Goal: Information Seeking & Learning: Learn about a topic

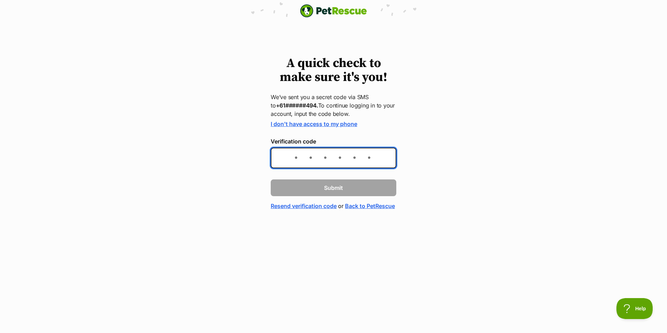
click at [302, 159] on input "Verification code" at bounding box center [334, 158] width 126 height 21
type input "673275"
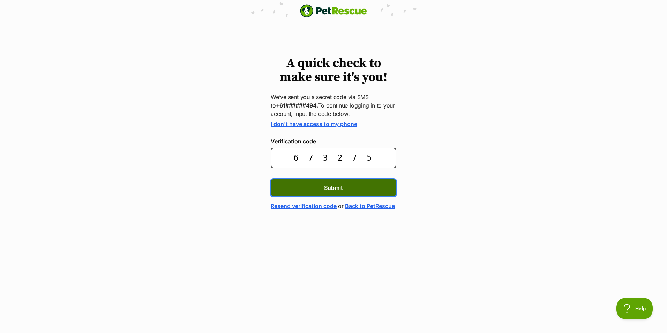
click at [331, 185] on span "Submit" at bounding box center [333, 187] width 19 height 8
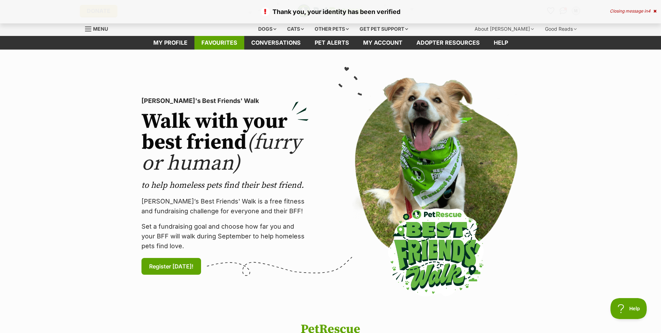
click at [228, 44] on link "Favourites" at bounding box center [220, 43] width 50 height 14
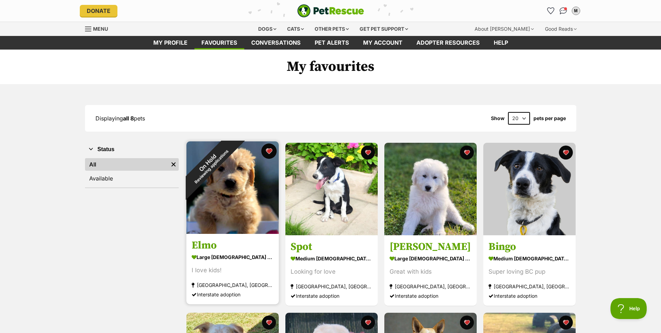
click at [269, 148] on button "favourite" at bounding box center [269, 150] width 15 height 15
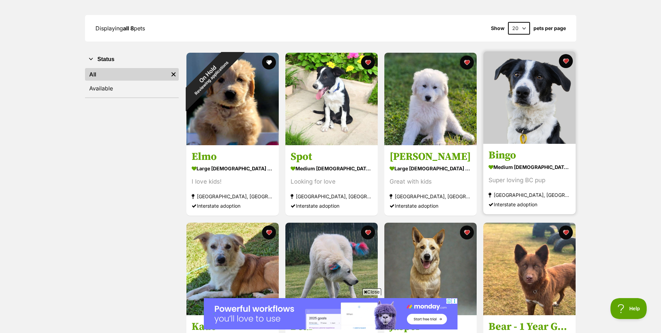
scroll to position [105, 0]
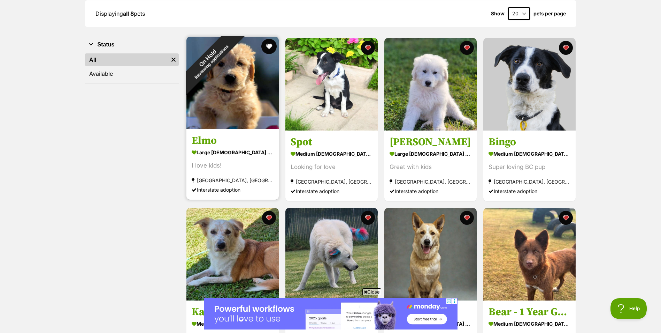
click at [267, 44] on button "favourite" at bounding box center [269, 46] width 15 height 15
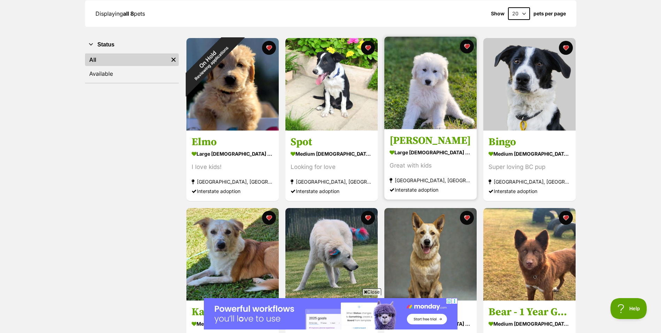
click at [419, 93] on img at bounding box center [431, 83] width 92 height 92
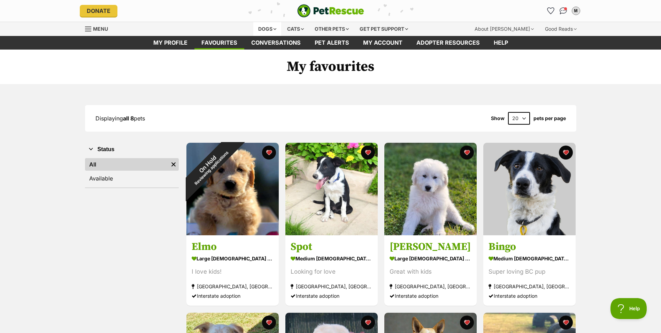
click at [260, 27] on div "Dogs" at bounding box center [268, 29] width 28 height 14
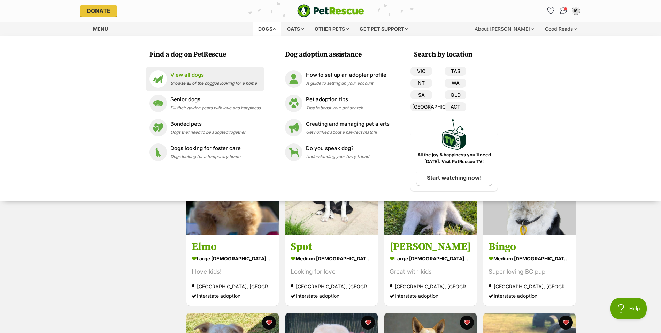
click at [201, 75] on p "View all dogs" at bounding box center [214, 75] width 86 height 8
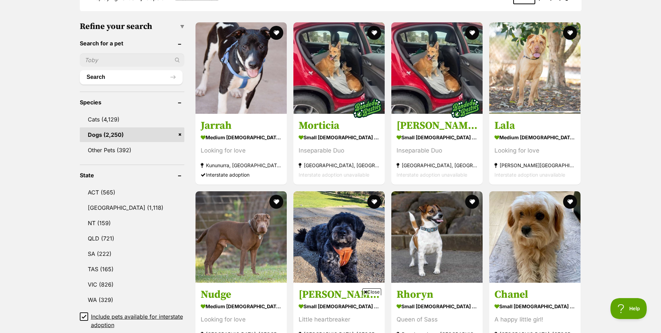
scroll to position [209, 0]
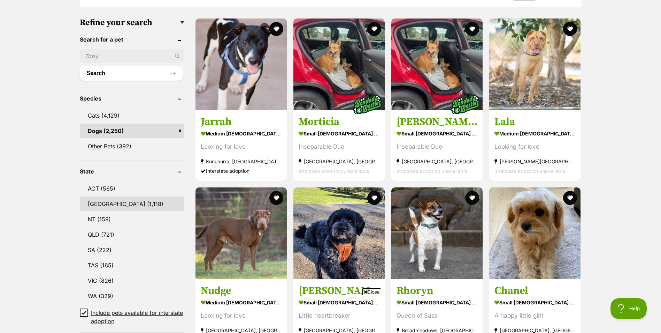
click at [113, 199] on link "[GEOGRAPHIC_DATA] (1,118)" at bounding box center [132, 203] width 105 height 15
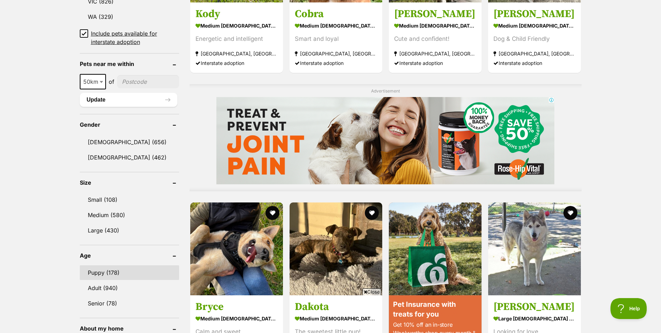
click at [119, 268] on link "Puppy (178)" at bounding box center [129, 272] width 99 height 15
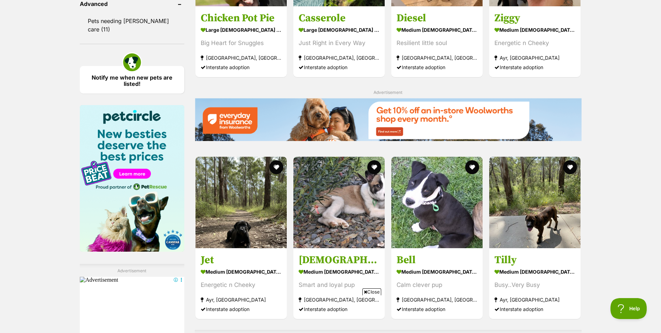
scroll to position [976, 0]
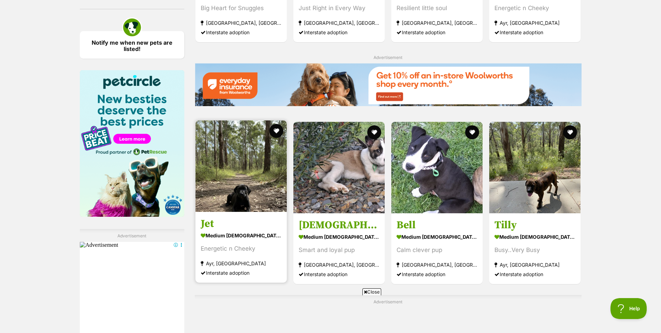
click at [235, 197] on img at bounding box center [241, 165] width 91 height 91
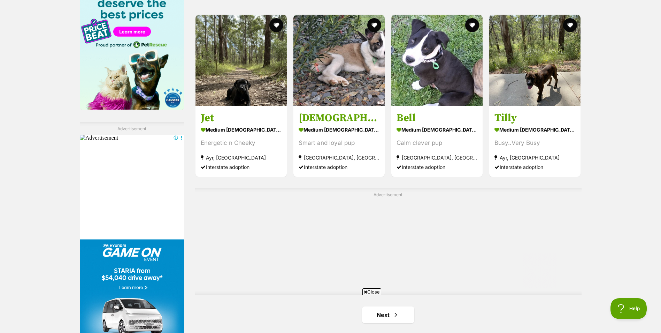
scroll to position [1151, 0]
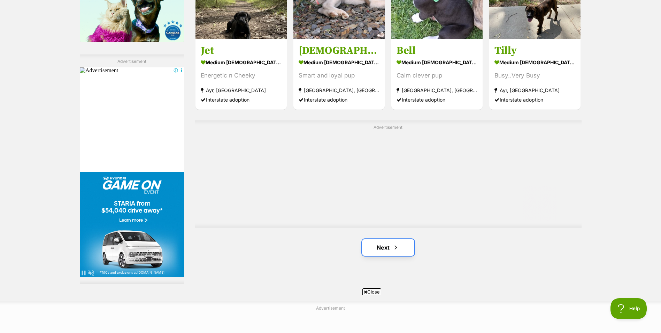
click at [387, 246] on link "Next" at bounding box center [388, 247] width 52 height 17
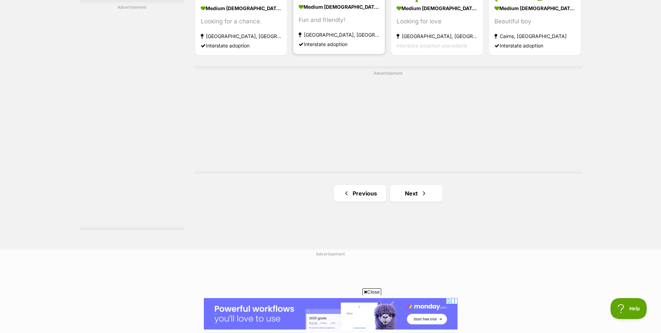
scroll to position [1220, 0]
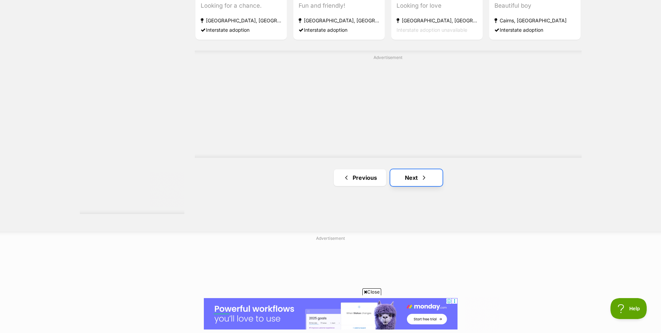
click at [411, 177] on link "Next" at bounding box center [417, 177] width 52 height 17
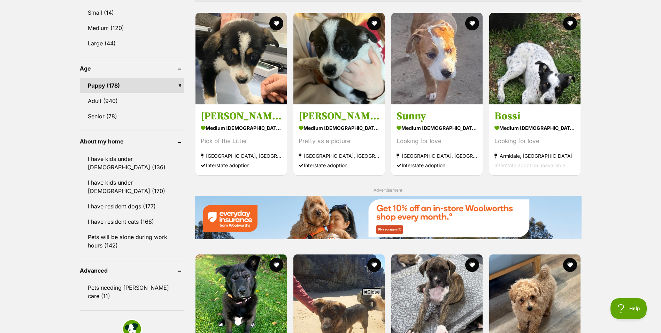
scroll to position [663, 0]
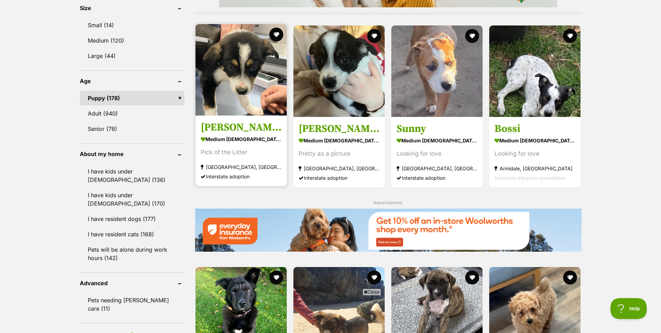
click at [252, 88] on img at bounding box center [241, 69] width 91 height 91
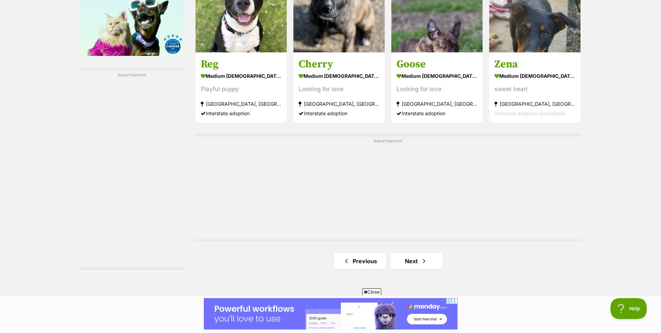
scroll to position [1151, 0]
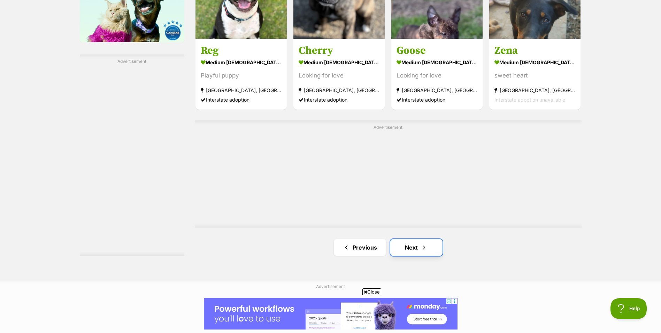
click at [415, 248] on link "Next" at bounding box center [417, 247] width 52 height 17
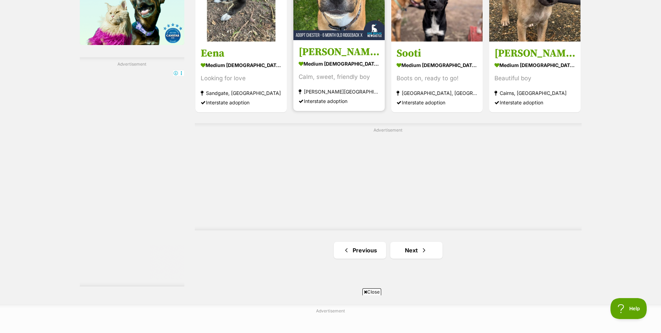
scroll to position [1151, 0]
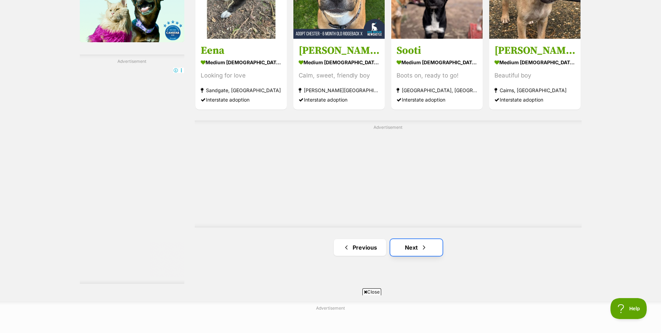
click at [426, 252] on link "Next" at bounding box center [417, 247] width 52 height 17
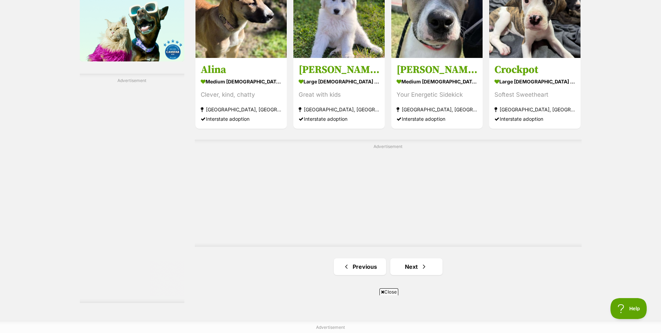
scroll to position [1220, 0]
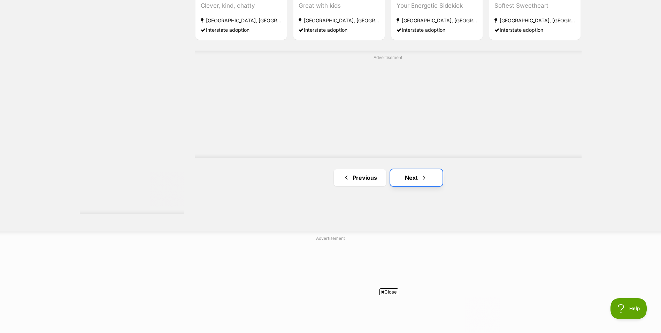
click at [416, 180] on link "Next" at bounding box center [417, 177] width 52 height 17
click at [417, 180] on link "Next" at bounding box center [417, 177] width 52 height 17
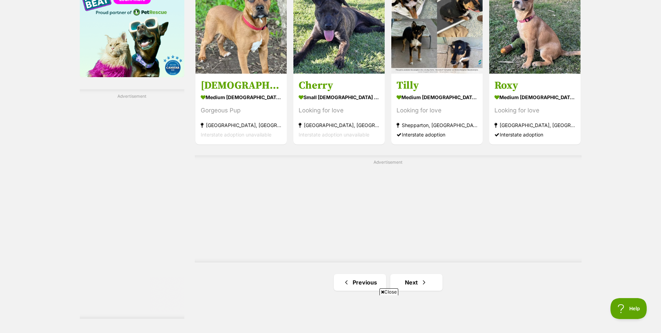
scroll to position [1220, 0]
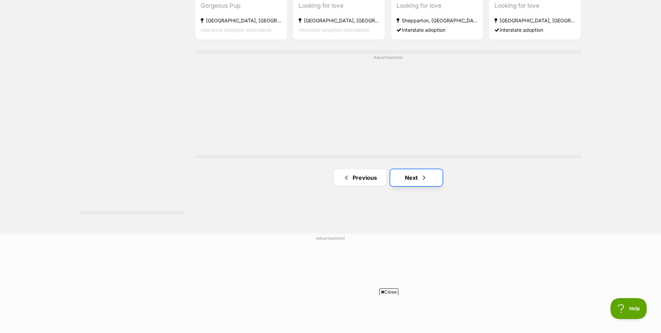
click at [424, 175] on span "Next page" at bounding box center [424, 177] width 7 height 8
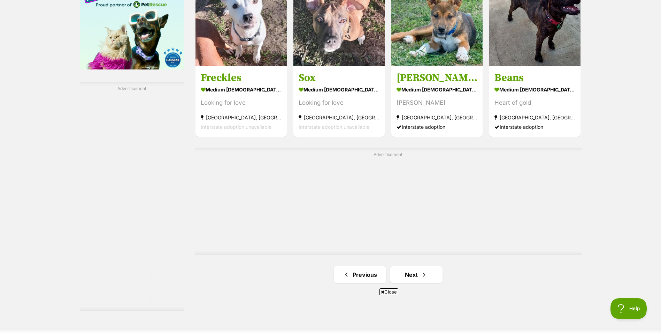
scroll to position [1151, 0]
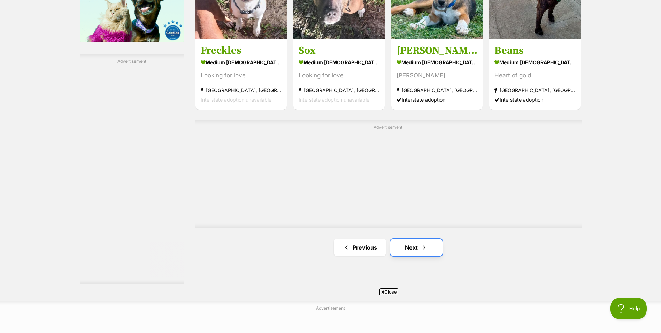
click at [411, 250] on link "Next" at bounding box center [417, 247] width 52 height 17
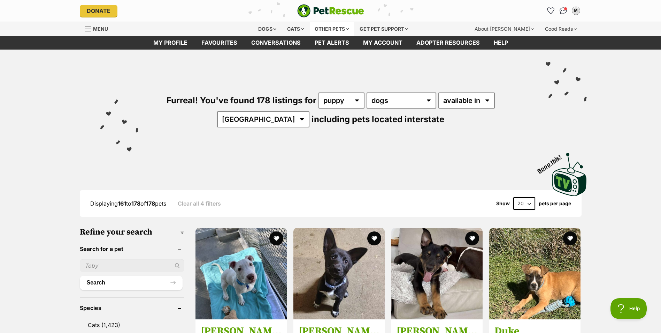
click at [339, 29] on div "Other pets" at bounding box center [332, 29] width 44 height 14
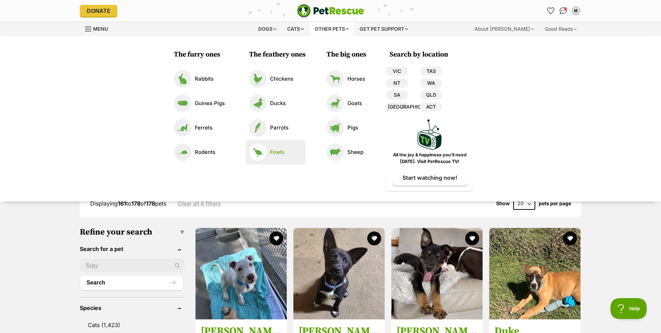
click at [272, 151] on p "Fowls" at bounding box center [277, 152] width 14 height 8
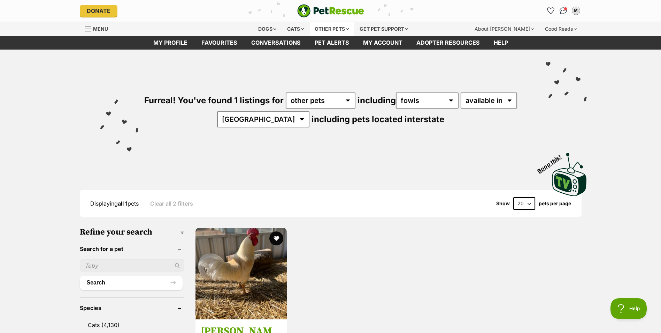
click at [337, 25] on div "Other pets" at bounding box center [332, 29] width 44 height 14
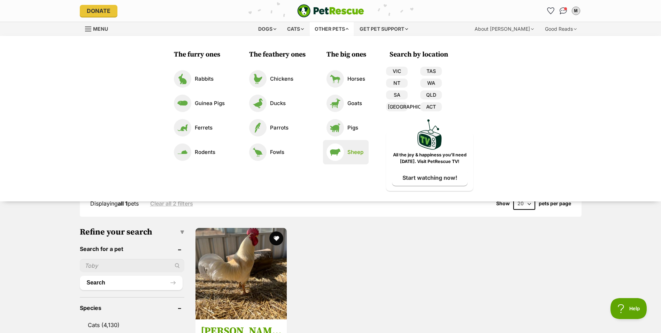
click at [347, 149] on link "Sheep" at bounding box center [346, 151] width 39 height 17
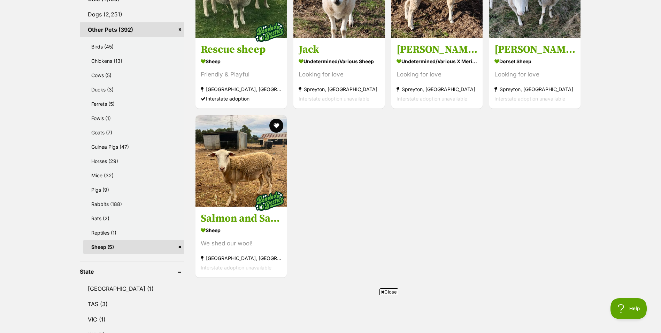
scroll to position [349, 0]
